Goal: Task Accomplishment & Management: Use online tool/utility

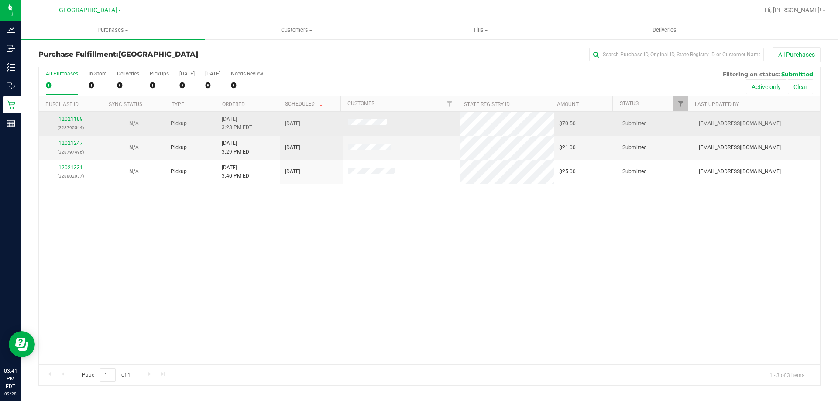
click at [71, 120] on link "12021189" at bounding box center [70, 119] width 24 height 6
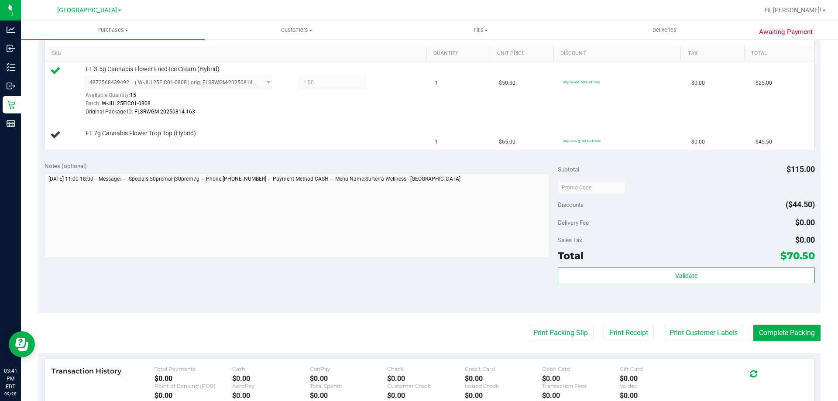
scroll to position [262, 0]
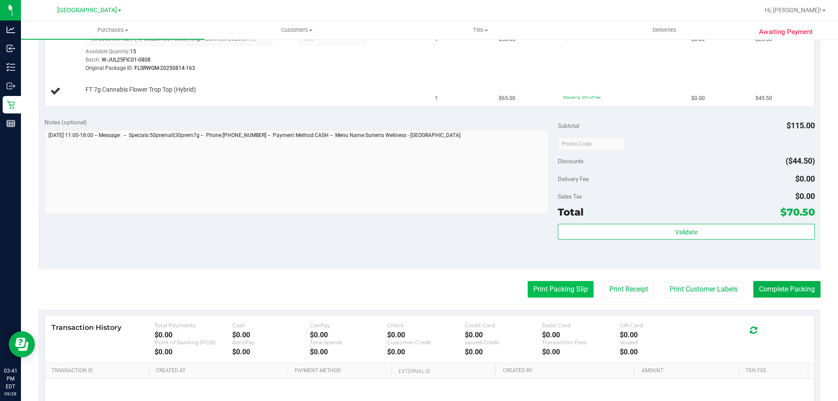
click at [567, 290] on button "Print Packing Slip" at bounding box center [561, 289] width 66 height 17
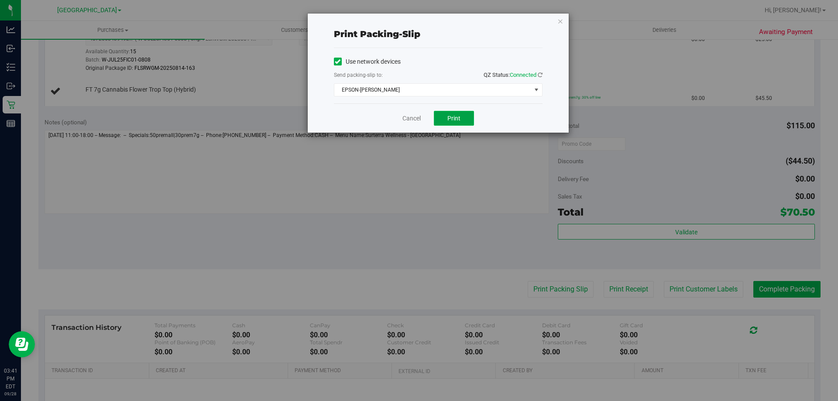
click at [457, 117] on span "Print" at bounding box center [453, 118] width 13 height 7
click at [407, 120] on link "Cancel" at bounding box center [411, 118] width 18 height 9
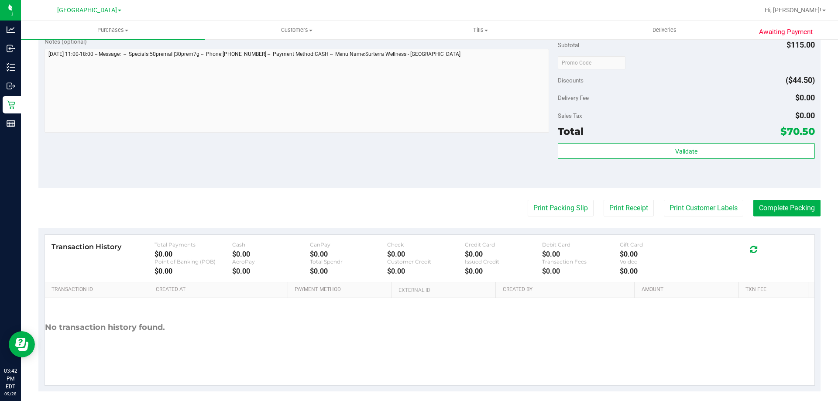
scroll to position [371, 0]
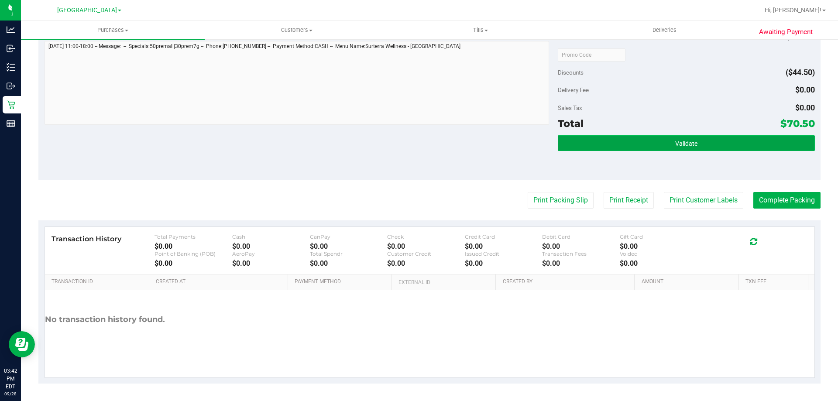
click at [605, 144] on button "Validate" at bounding box center [686, 143] width 257 height 16
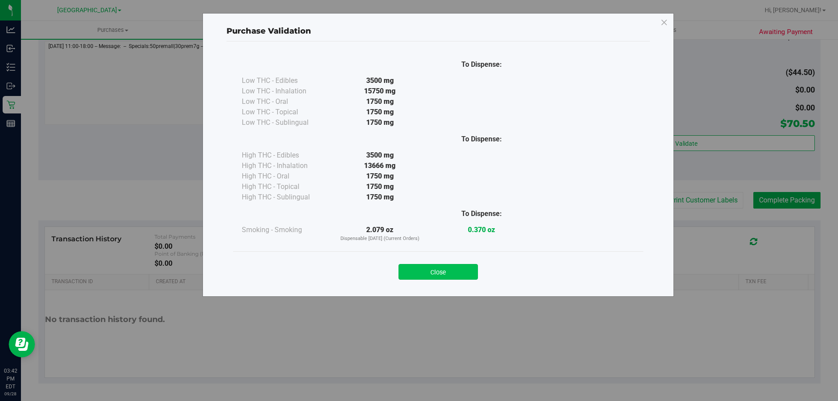
drag, startPoint x: 421, startPoint y: 263, endPoint x: 426, endPoint y: 271, distance: 9.6
click at [422, 263] on div "Close" at bounding box center [438, 269] width 397 height 22
click at [426, 272] on button "Close" at bounding box center [438, 272] width 79 height 16
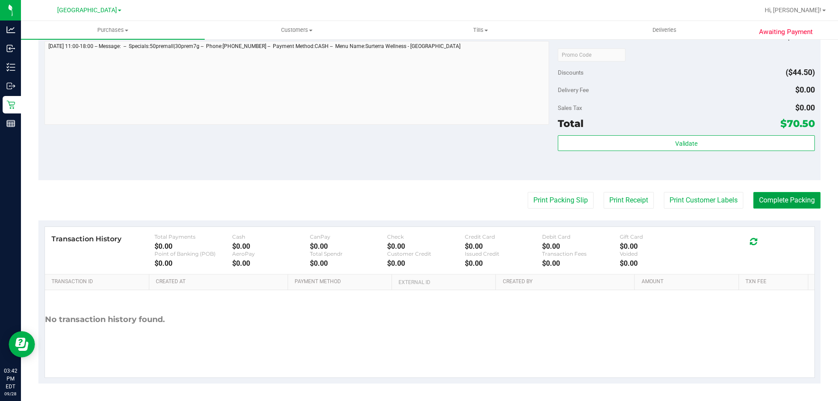
click at [785, 199] on button "Complete Packing" at bounding box center [786, 200] width 67 height 17
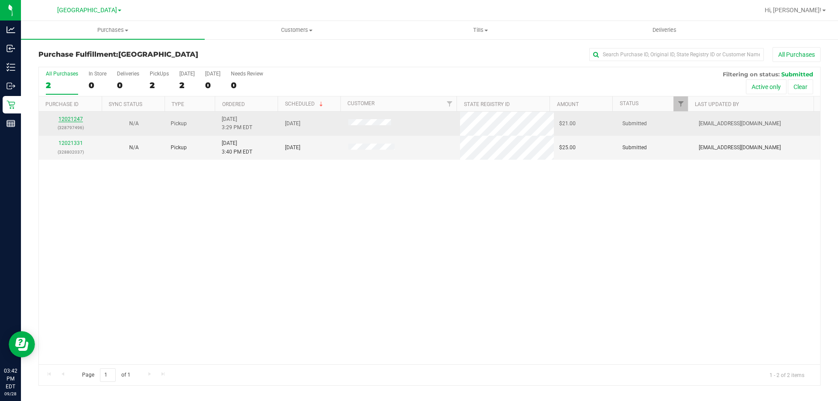
click at [65, 119] on link "12021247" at bounding box center [70, 119] width 24 height 6
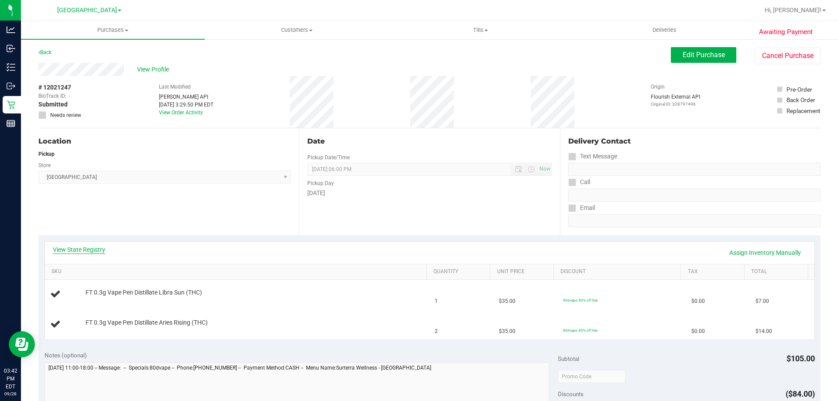
click at [84, 249] on link "View State Registry" at bounding box center [79, 249] width 52 height 9
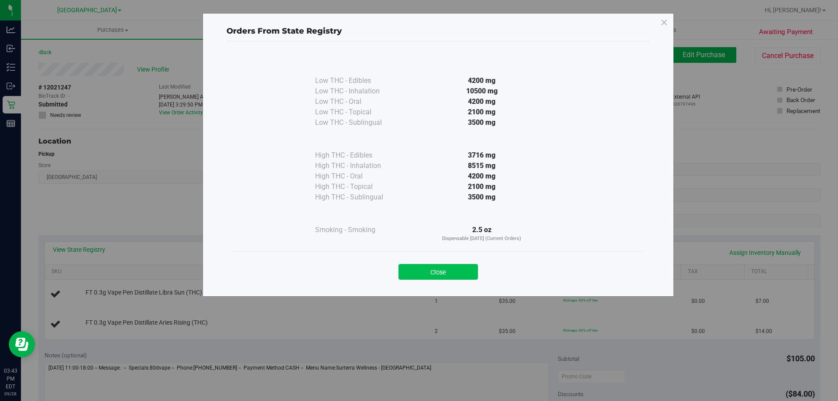
click at [424, 266] on button "Close" at bounding box center [438, 272] width 79 height 16
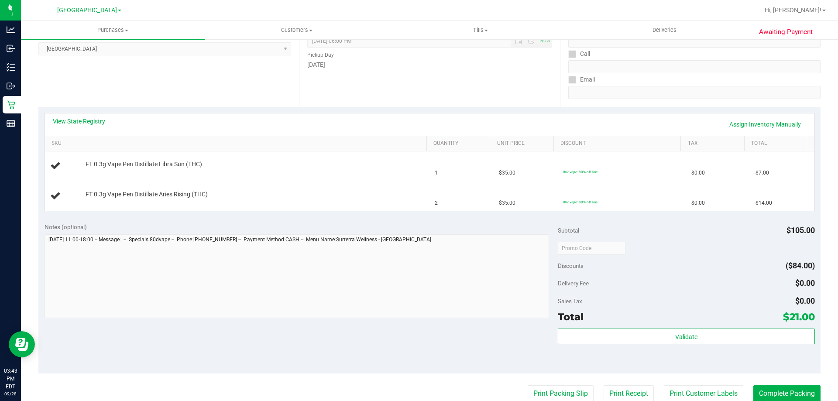
scroll to position [143, 0]
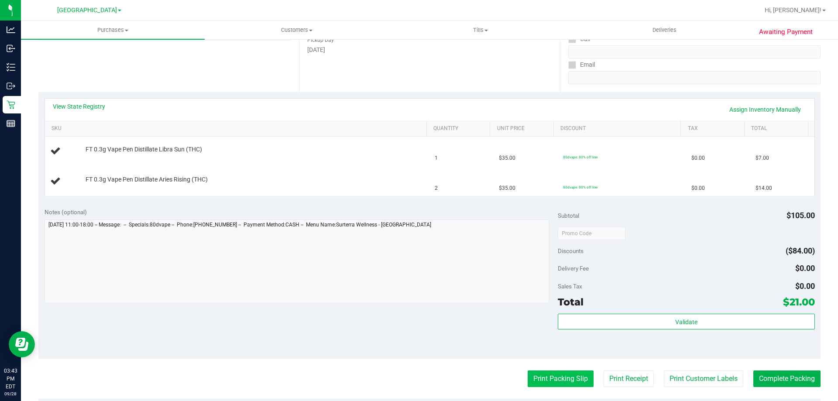
click at [554, 378] on button "Print Packing Slip" at bounding box center [561, 379] width 66 height 17
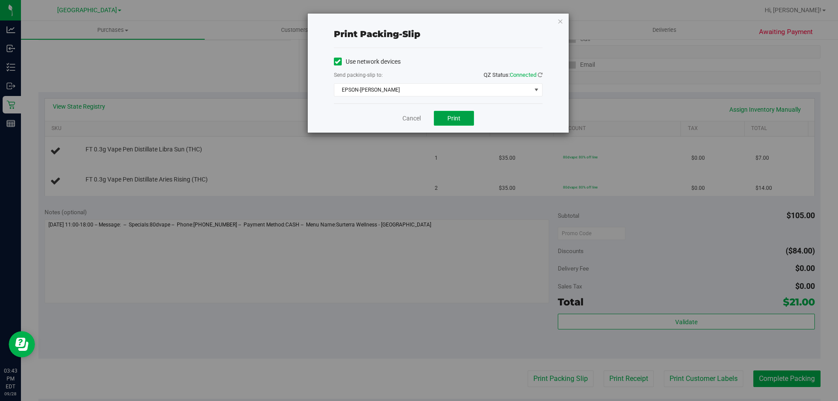
click at [454, 117] on span "Print" at bounding box center [453, 118] width 13 height 7
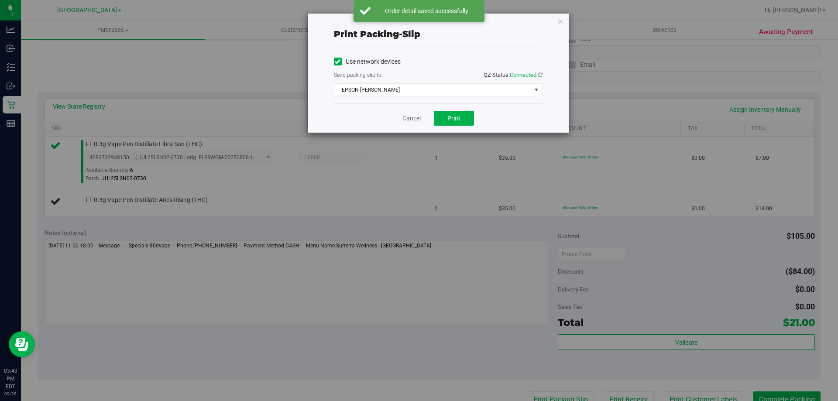
click at [415, 117] on link "Cancel" at bounding box center [411, 118] width 18 height 9
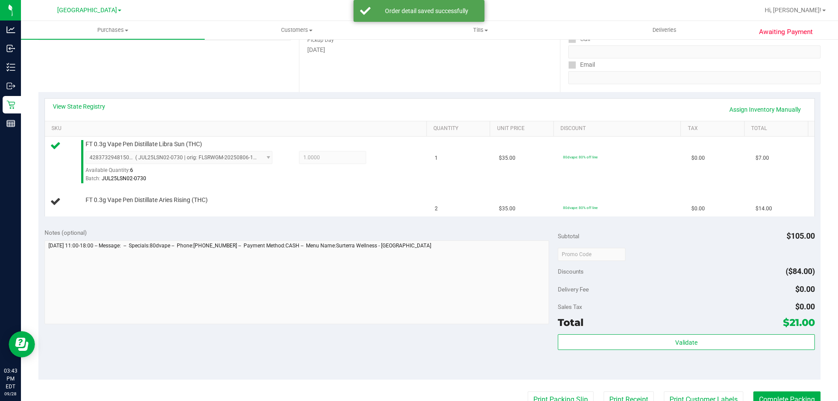
scroll to position [150, 0]
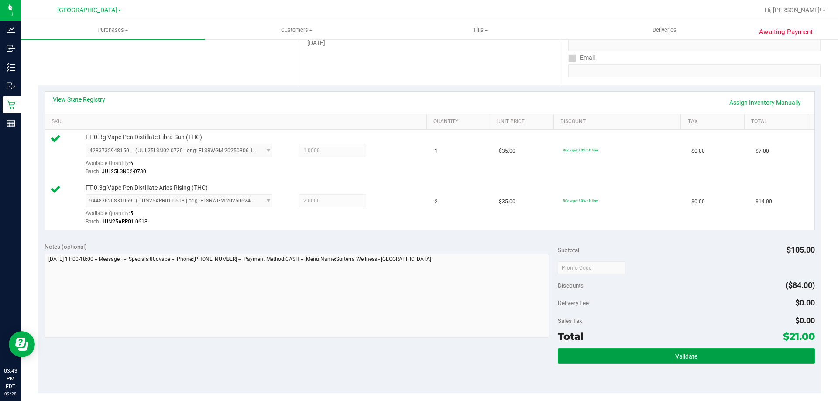
click at [699, 354] on button "Validate" at bounding box center [686, 356] width 257 height 16
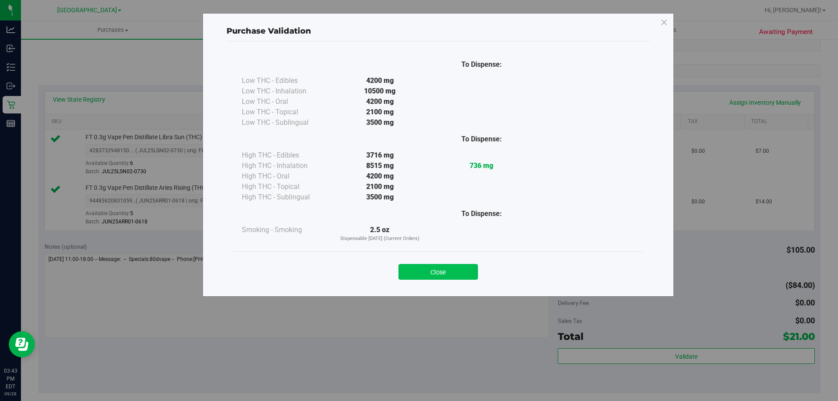
click at [420, 270] on button "Close" at bounding box center [438, 272] width 79 height 16
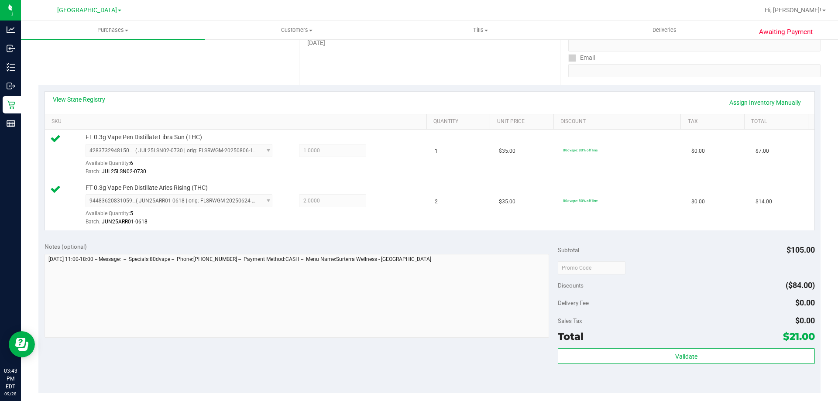
scroll to position [363, 0]
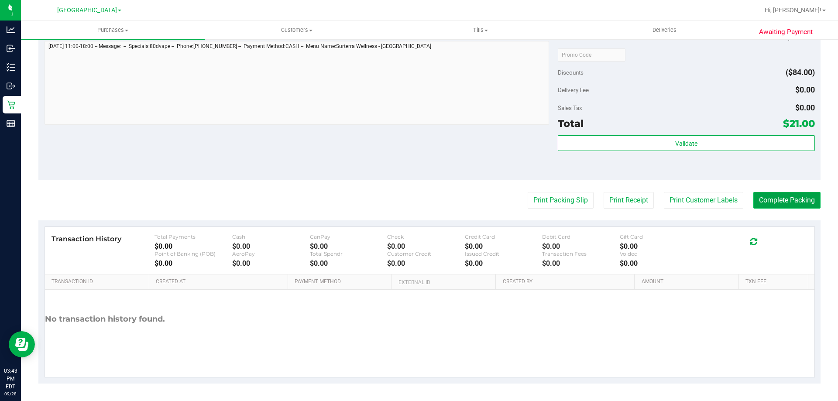
click at [797, 206] on button "Complete Packing" at bounding box center [786, 200] width 67 height 17
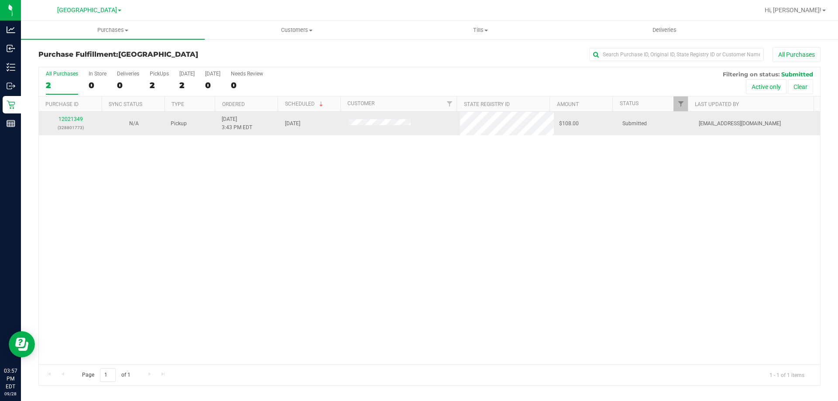
click at [68, 124] on p "(328801773)" at bounding box center [70, 128] width 53 height 8
click at [77, 118] on link "12021349" at bounding box center [70, 119] width 24 height 6
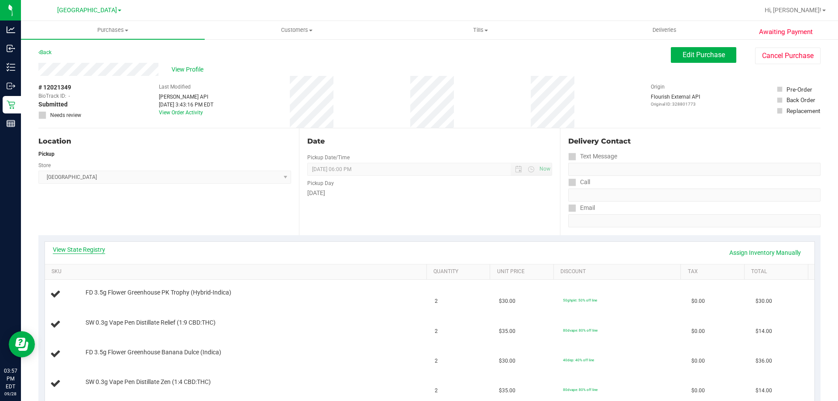
click at [83, 251] on link "View State Registry" at bounding box center [79, 249] width 52 height 9
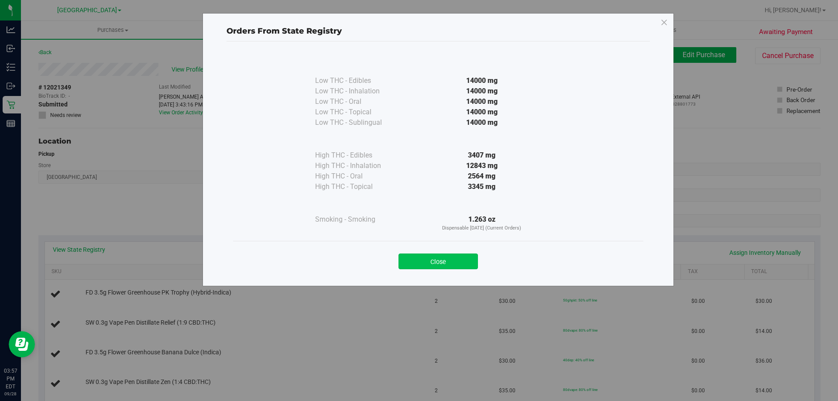
click at [447, 261] on button "Close" at bounding box center [438, 262] width 79 height 16
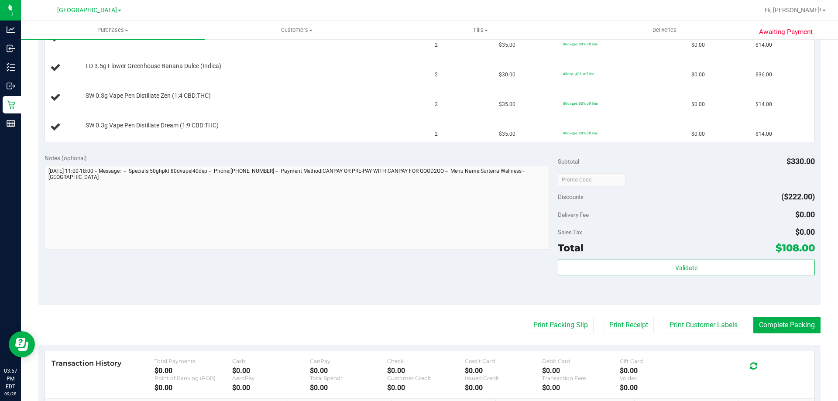
scroll to position [393, 0]
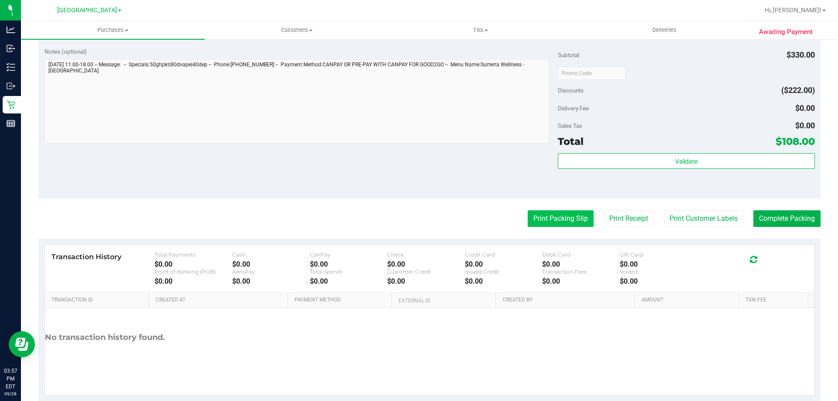
click at [556, 224] on button "Print Packing Slip" at bounding box center [561, 218] width 66 height 17
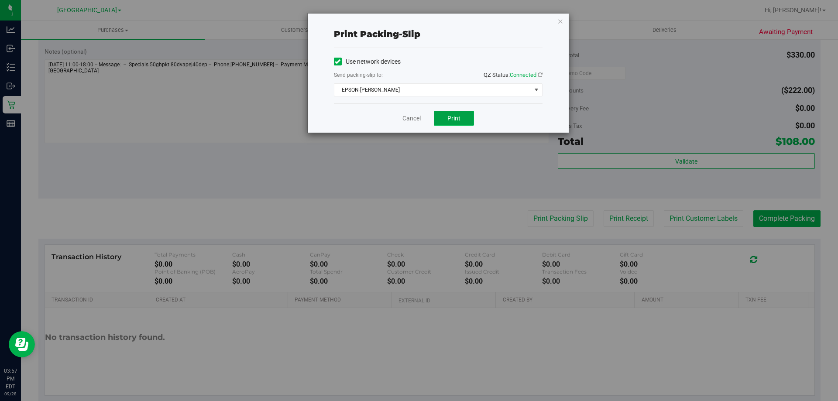
click at [454, 119] on span "Print" at bounding box center [453, 118] width 13 height 7
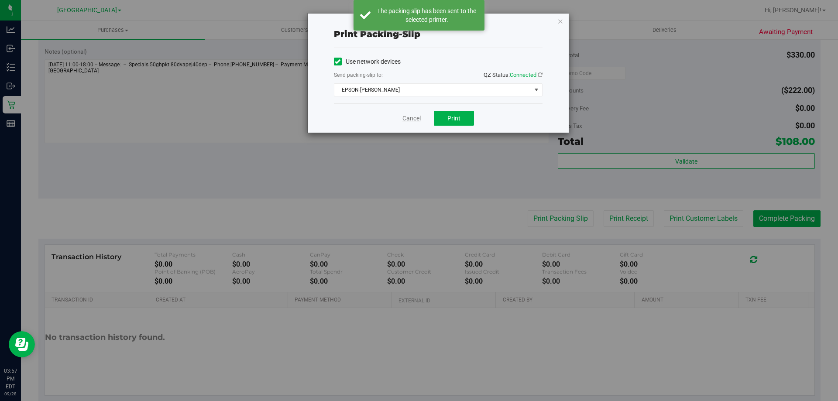
click at [410, 117] on link "Cancel" at bounding box center [411, 118] width 18 height 9
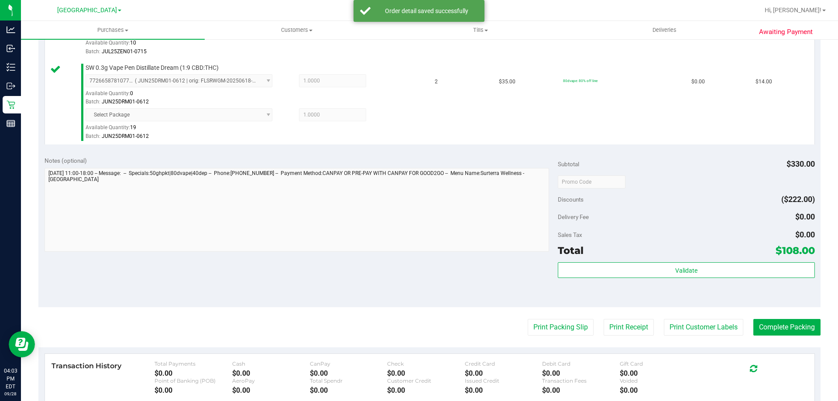
scroll to position [472, 0]
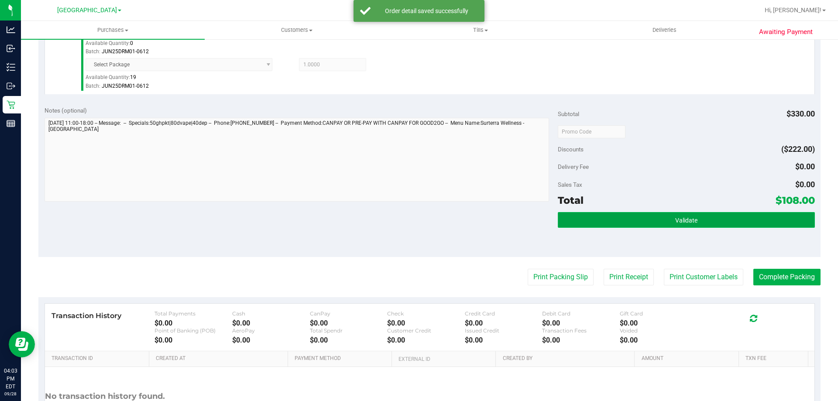
click at [594, 220] on button "Validate" at bounding box center [686, 220] width 257 height 16
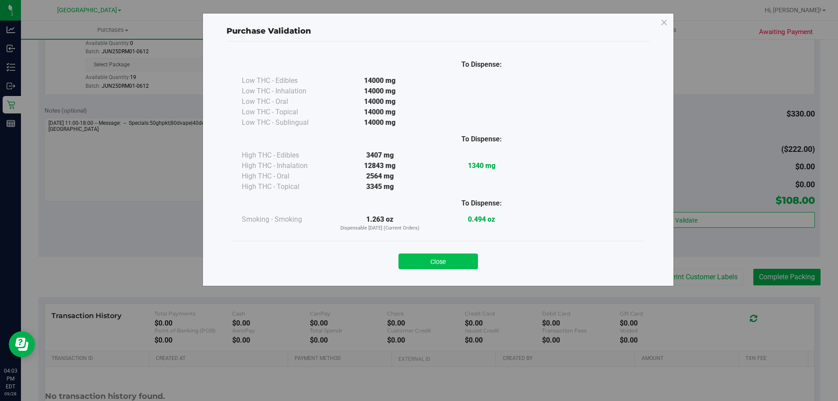
click at [447, 261] on button "Close" at bounding box center [438, 262] width 79 height 16
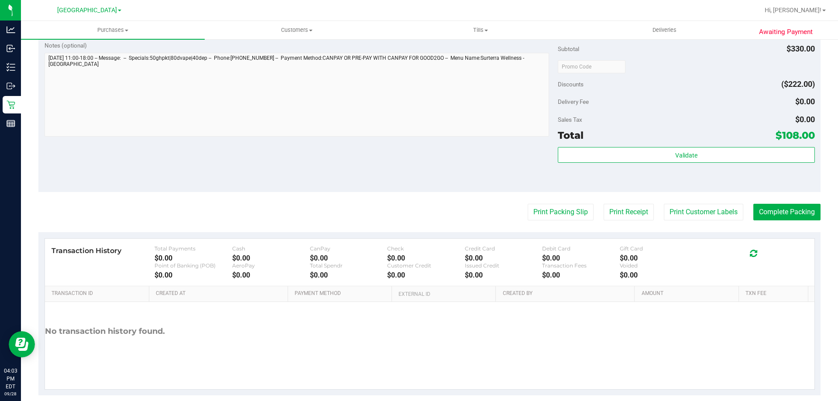
scroll to position [549, 0]
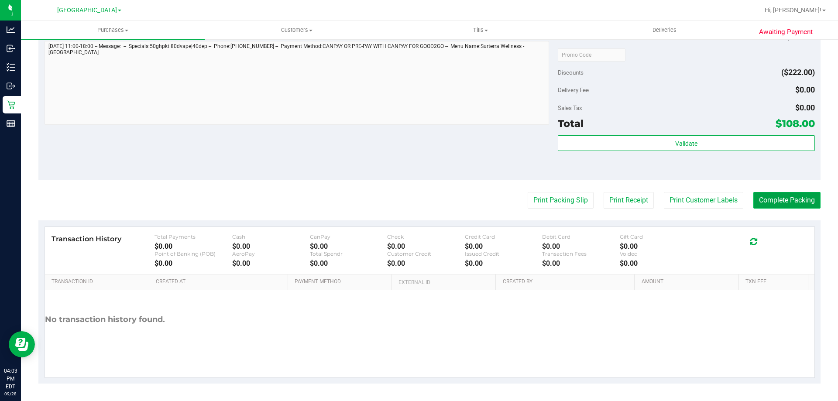
click at [784, 199] on button "Complete Packing" at bounding box center [786, 200] width 67 height 17
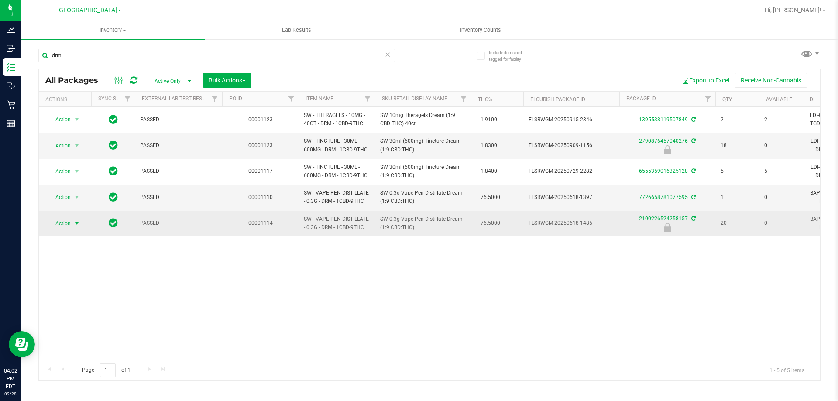
type input "drm"
click at [70, 225] on span "Action" at bounding box center [60, 223] width 24 height 12
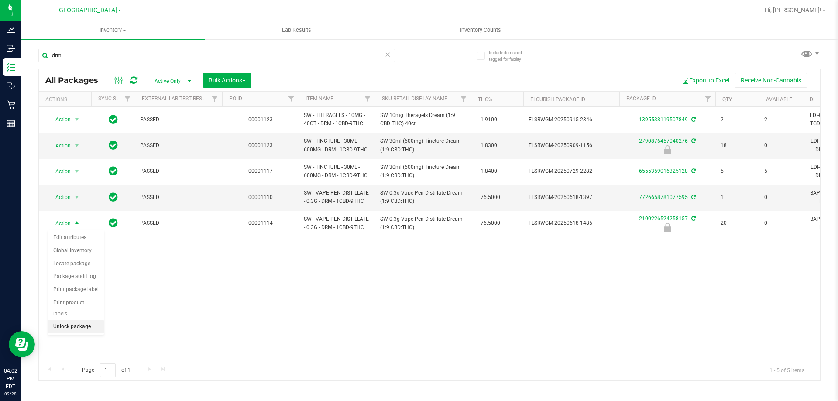
click at [68, 320] on li "Unlock package" at bounding box center [76, 326] width 56 height 13
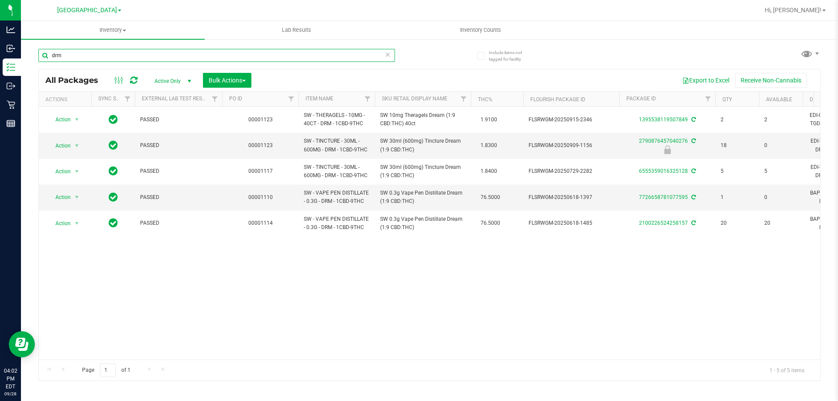
click at [125, 56] on input "drm" at bounding box center [216, 55] width 357 height 13
type input "d"
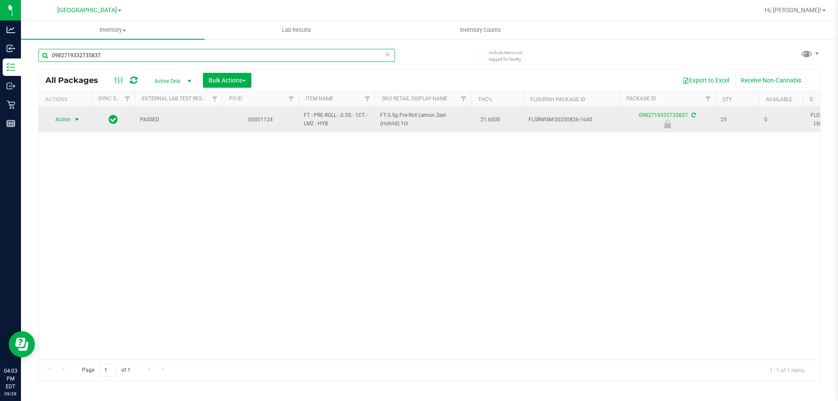
type input "0982719332735837"
click at [73, 120] on span "select" at bounding box center [76, 119] width 7 height 7
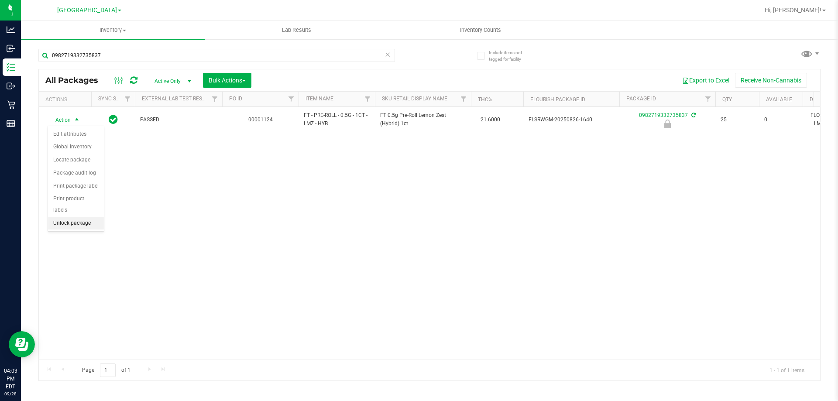
click at [79, 217] on li "Unlock package" at bounding box center [76, 223] width 56 height 13
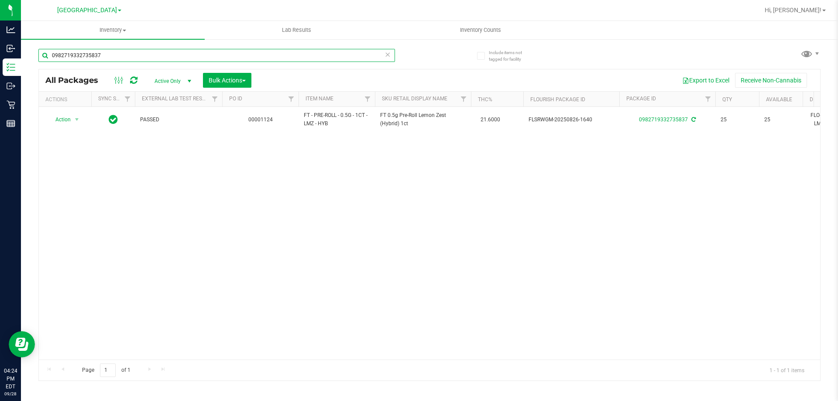
click at [108, 52] on input "0982719332735837" at bounding box center [216, 55] width 357 height 13
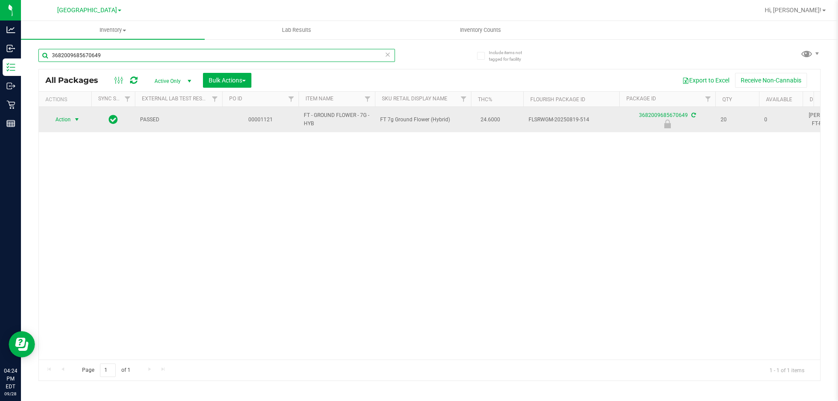
type input "3682009685670649"
click at [78, 119] on span "select" at bounding box center [76, 119] width 7 height 7
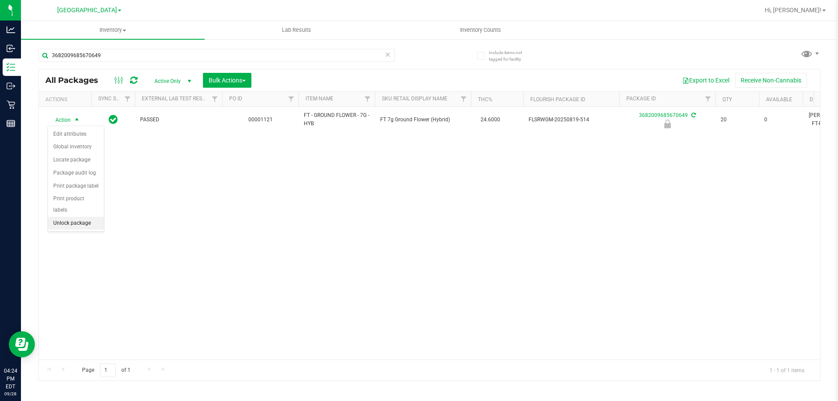
click at [67, 217] on li "Unlock package" at bounding box center [76, 223] width 56 height 13
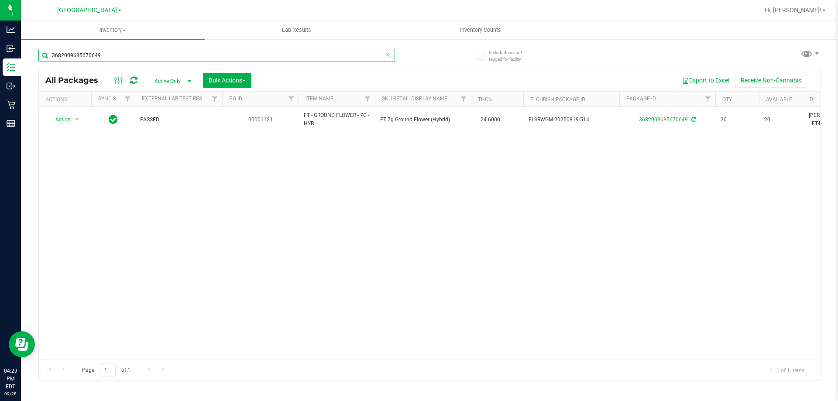
click at [130, 57] on input "3682009685670649" at bounding box center [216, 55] width 357 height 13
type input "3"
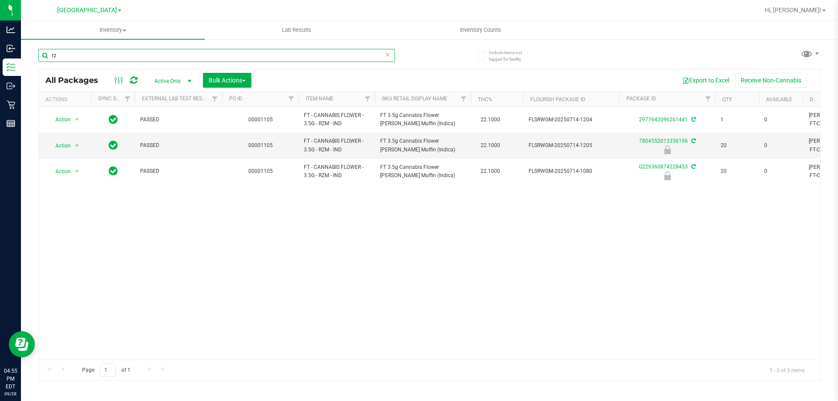
type input "r"
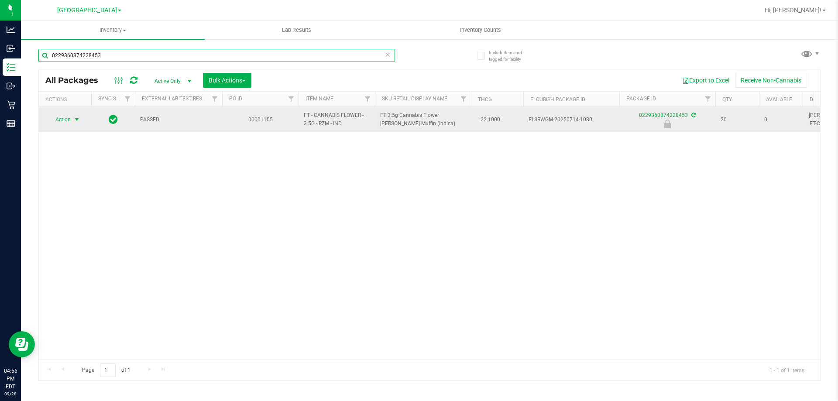
type input "0229360874228453"
click at [78, 118] on span "select" at bounding box center [76, 119] width 7 height 7
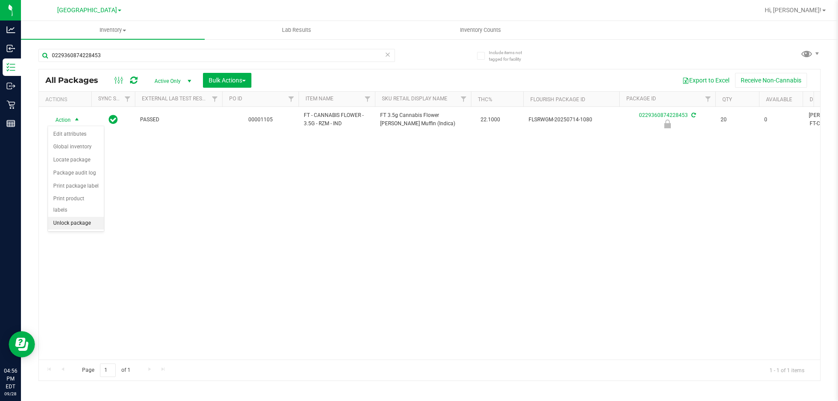
click at [77, 217] on li "Unlock package" at bounding box center [76, 223] width 56 height 13
